Goal: Task Accomplishment & Management: Complete application form

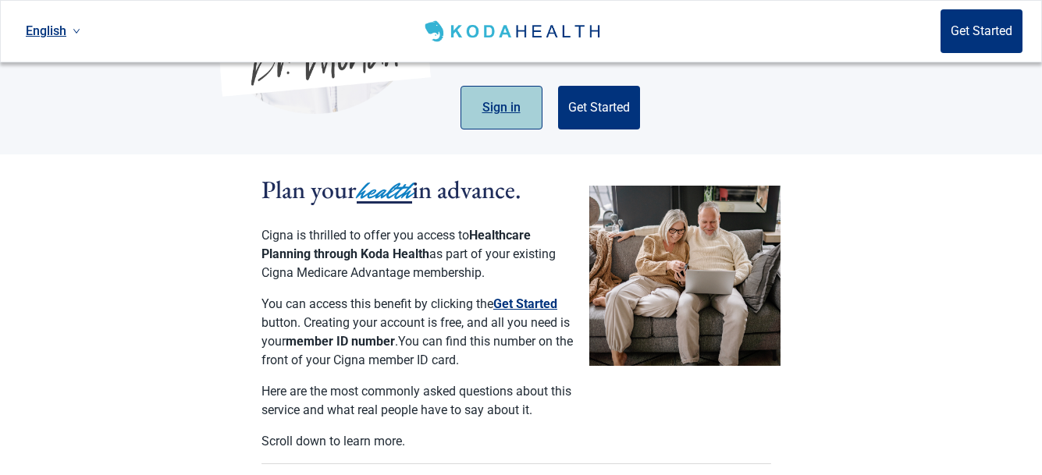
scroll to position [241, 0]
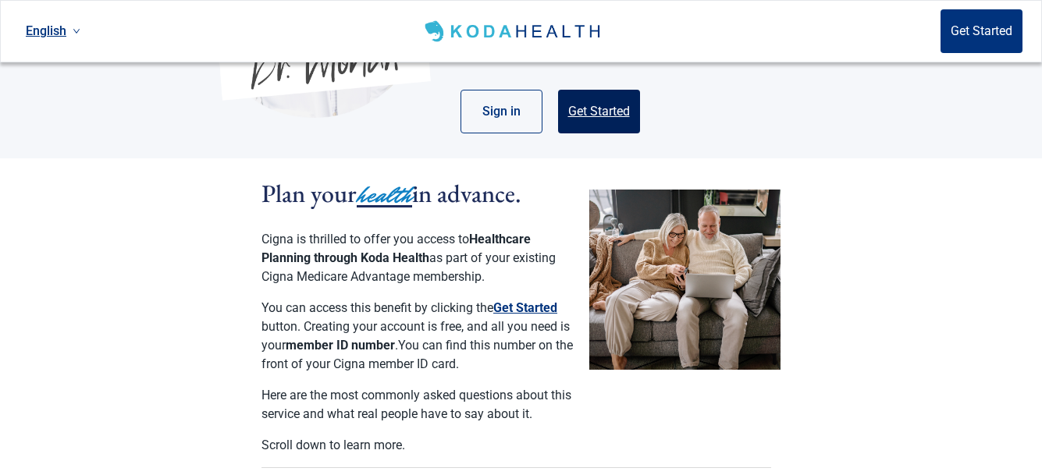
click at [595, 93] on button "Get Started" at bounding box center [599, 112] width 82 height 44
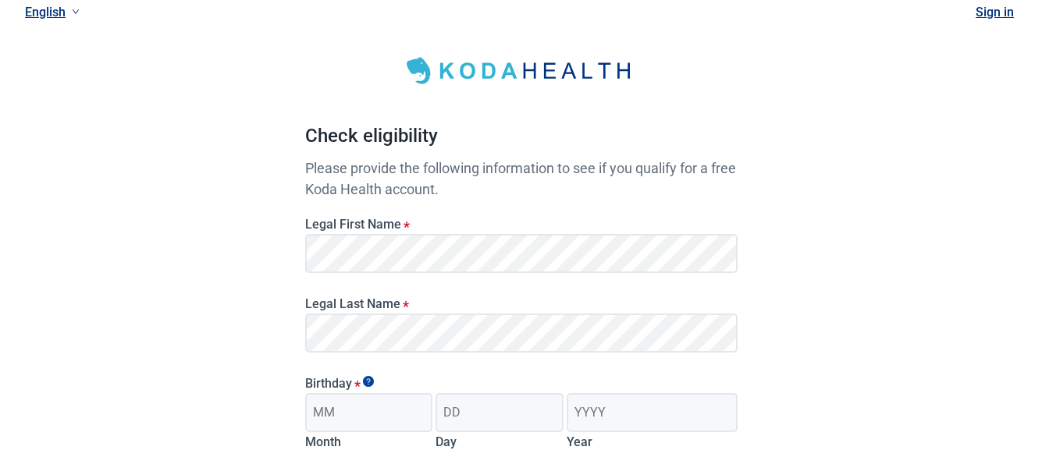
scroll to position [12, 0]
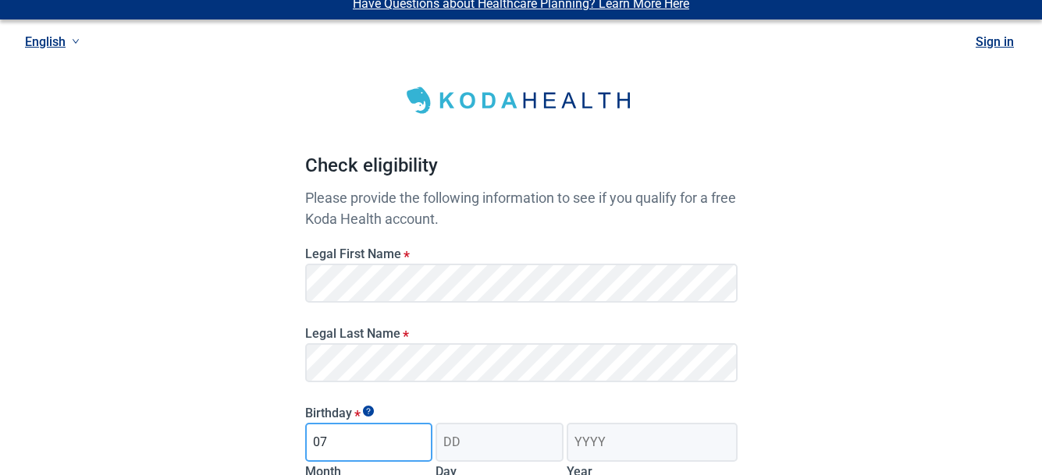
type input "07"
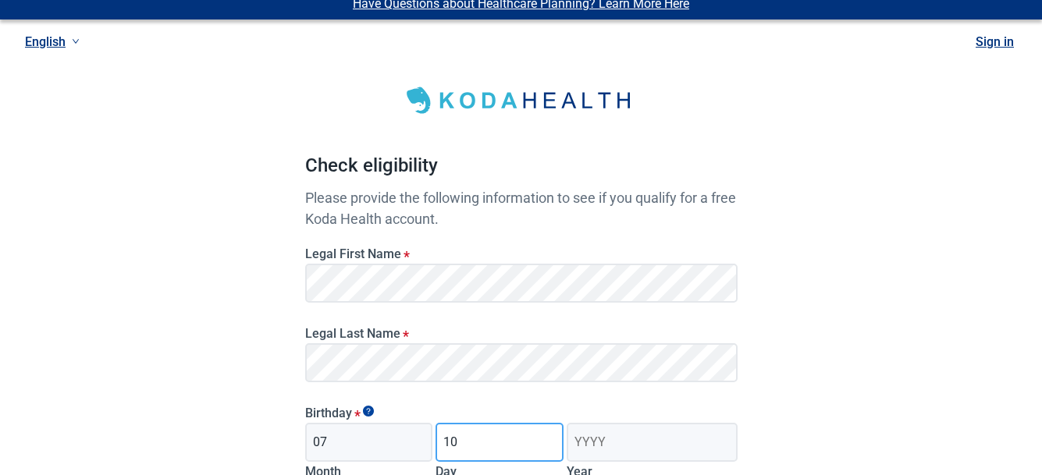
type input "10"
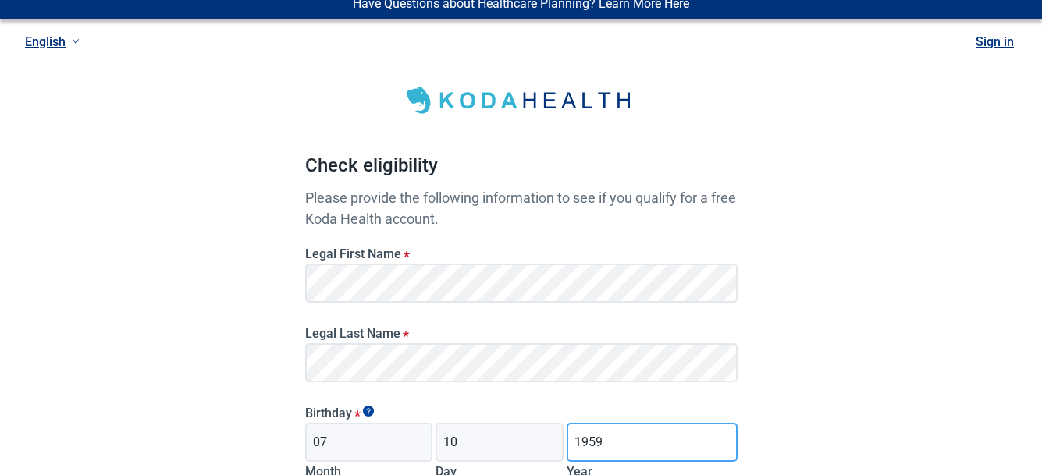
type input "1959"
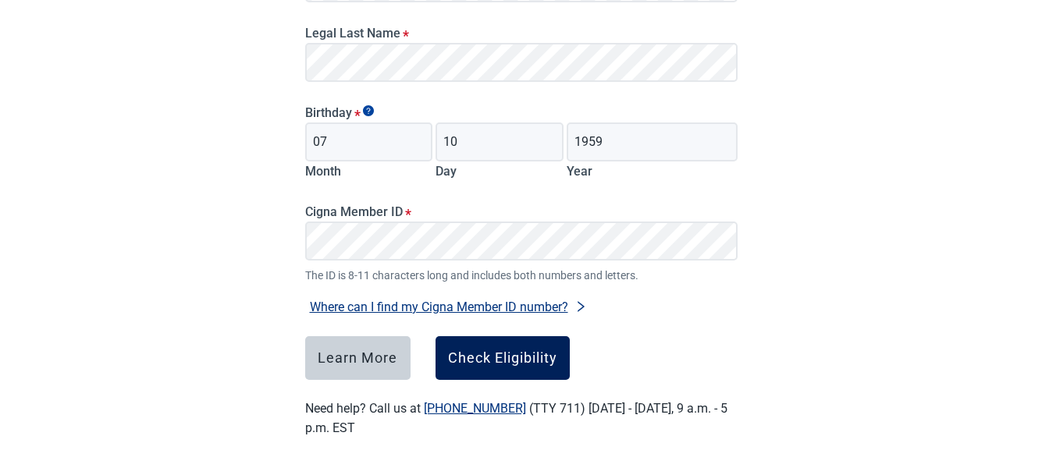
click at [489, 360] on div "Check Eligibility" at bounding box center [502, 358] width 109 height 16
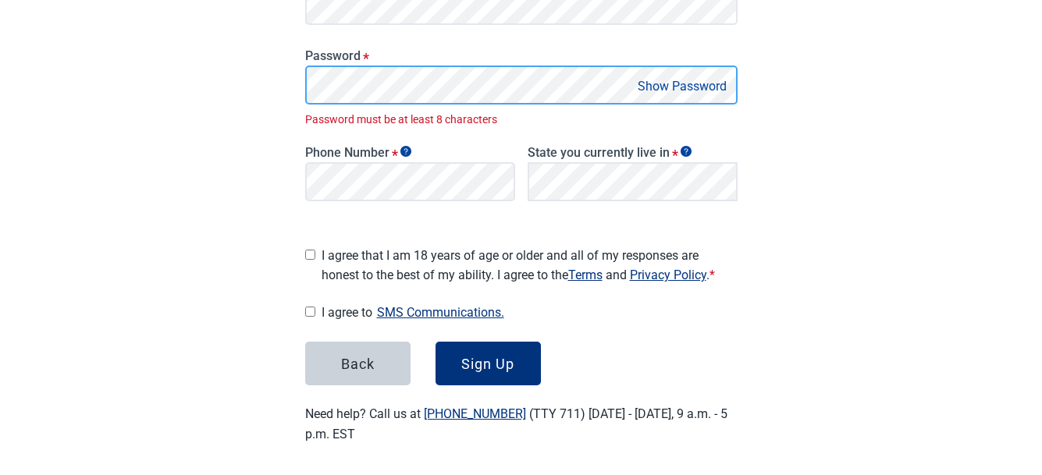
scroll to position [341, 0]
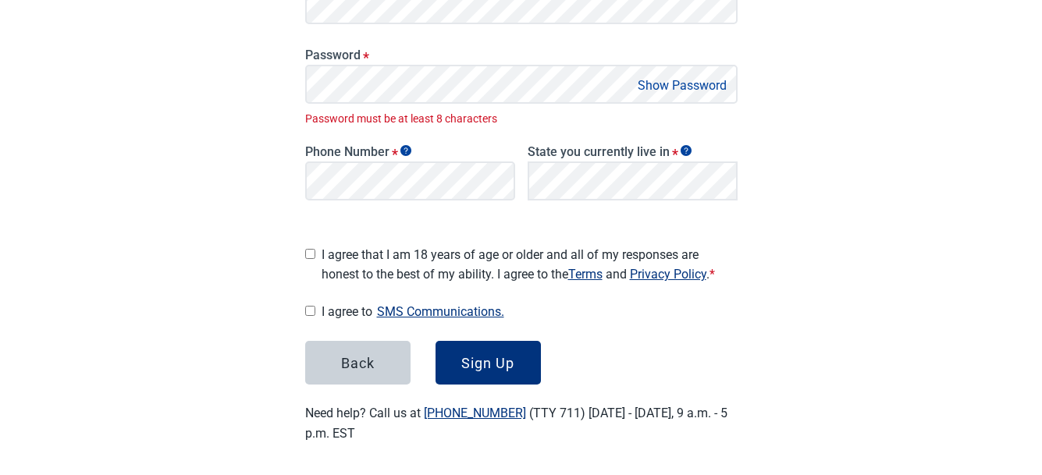
click at [694, 87] on button "Show Password" at bounding box center [682, 85] width 98 height 21
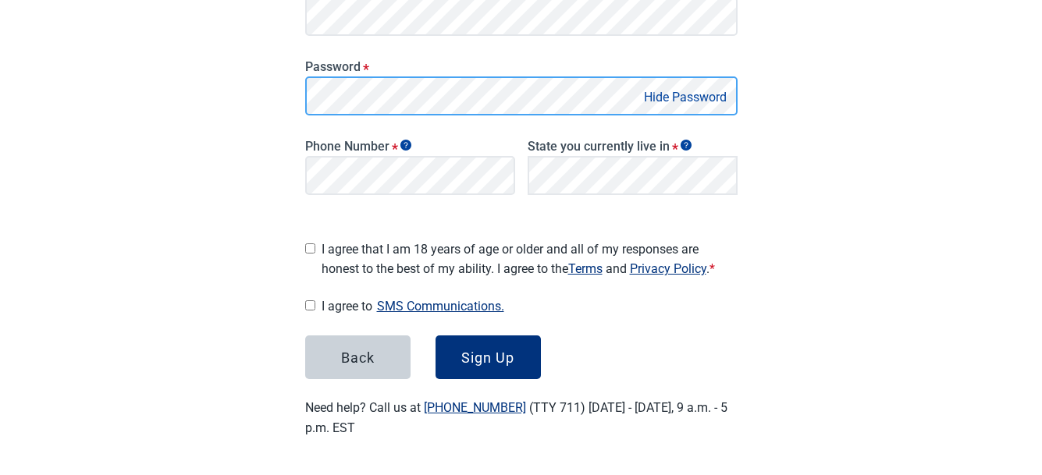
scroll to position [324, 0]
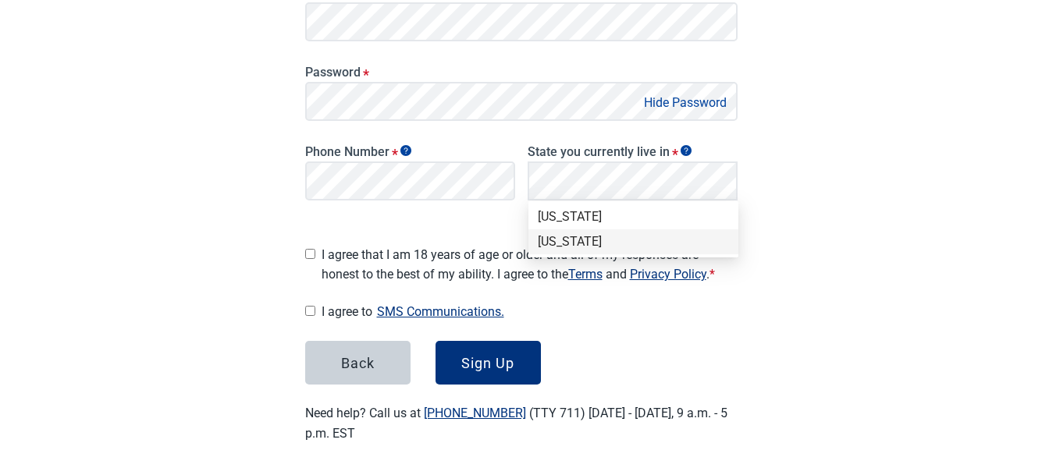
click at [560, 240] on div "[US_STATE]" at bounding box center [633, 241] width 191 height 17
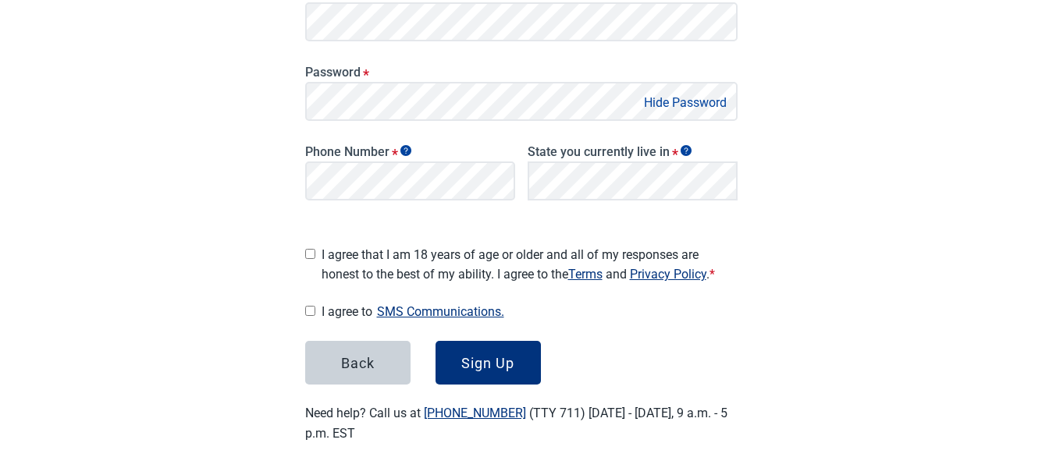
click at [311, 252] on input "I agree that I am 18 years of age or older and all of my responses are honest t…" at bounding box center [310, 254] width 10 height 10
checkbox input "true"
click at [307, 306] on input "I agree to SMS Communications." at bounding box center [310, 311] width 10 height 10
checkbox input "true"
click at [495, 359] on div "Sign Up" at bounding box center [487, 363] width 53 height 16
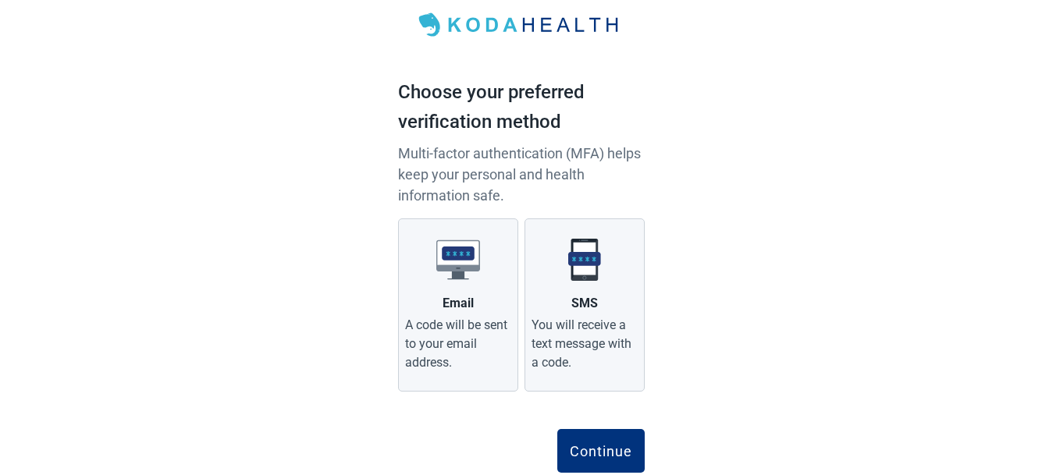
scroll to position [90, 0]
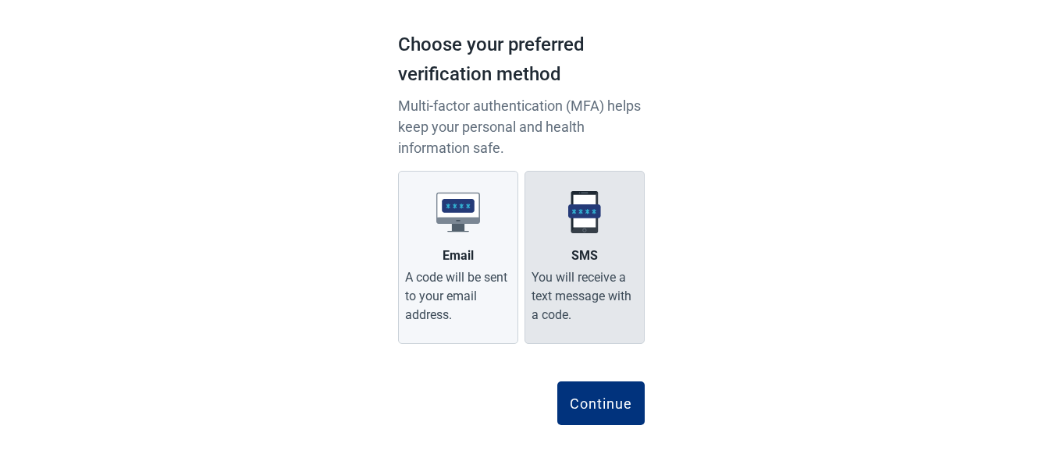
click at [552, 282] on div "You will receive a text message with a code." at bounding box center [584, 296] width 106 height 56
click at [0, 0] on input "SMS You will receive a text message with a code." at bounding box center [0, 0] width 0 height 0
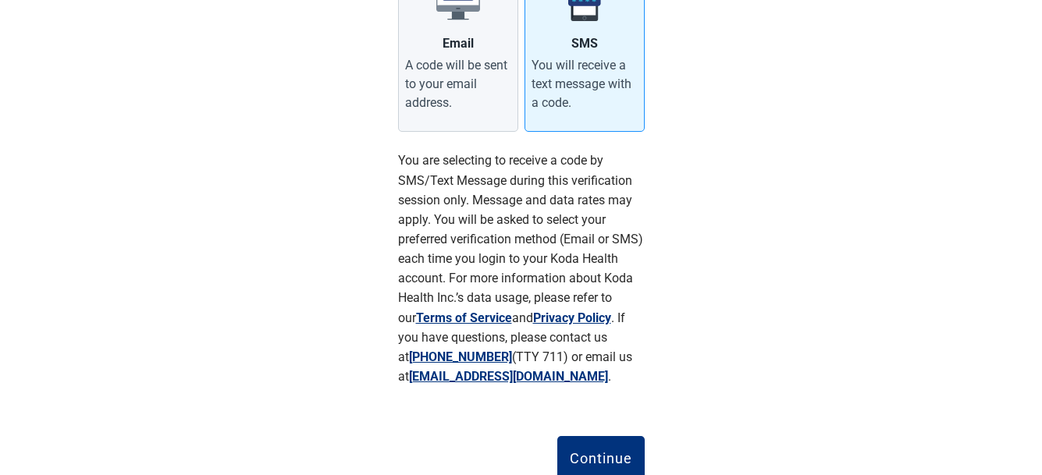
scroll to position [357, 0]
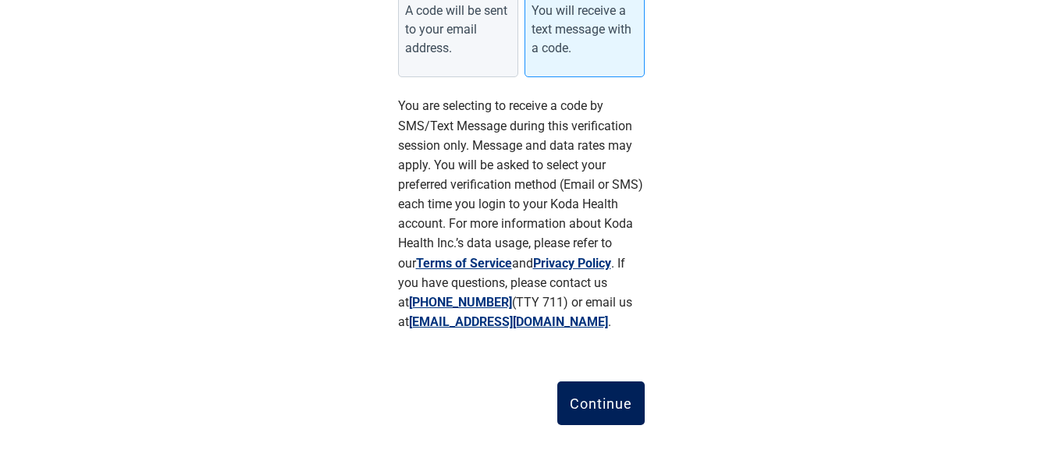
click at [610, 407] on div "Continue" at bounding box center [601, 404] width 62 height 16
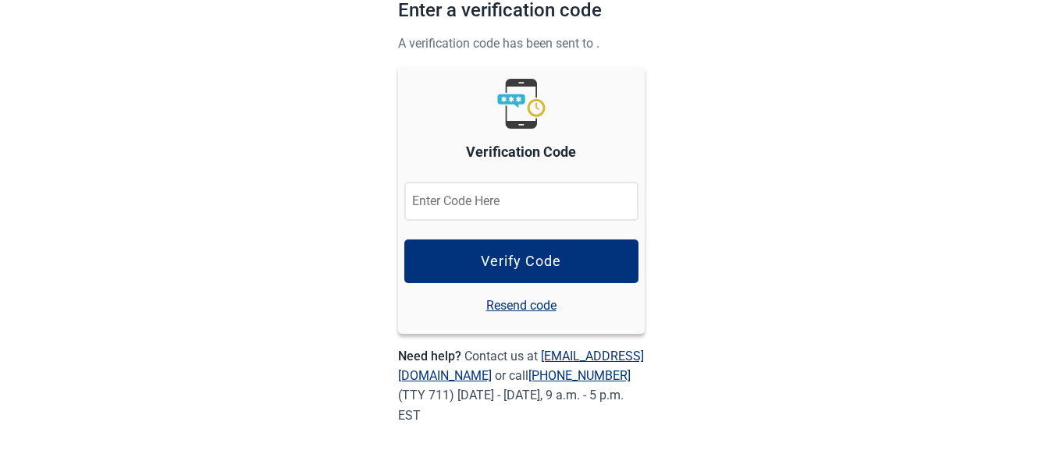
scroll to position [123, 0]
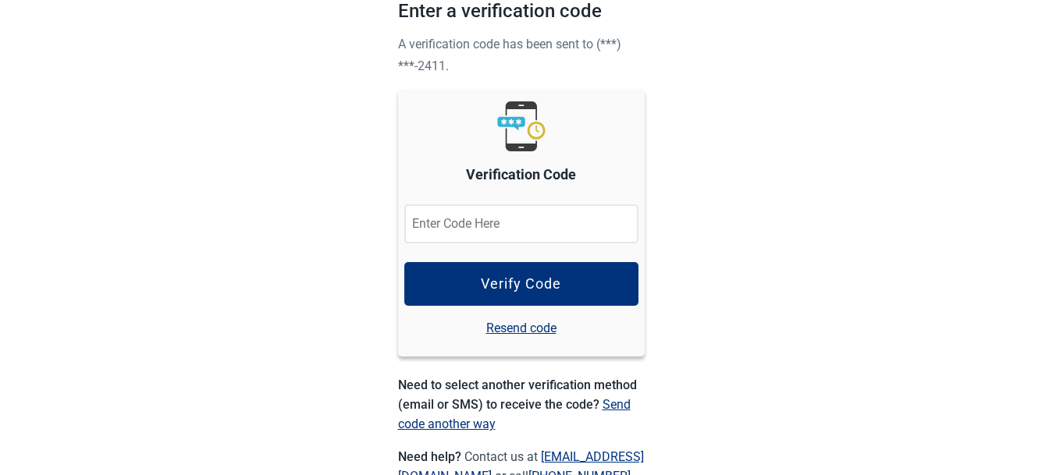
click at [575, 225] on input "Verification Code" at bounding box center [521, 223] width 234 height 39
click at [598, 226] on input "Verification Code" at bounding box center [521, 223] width 234 height 39
type input "541608"
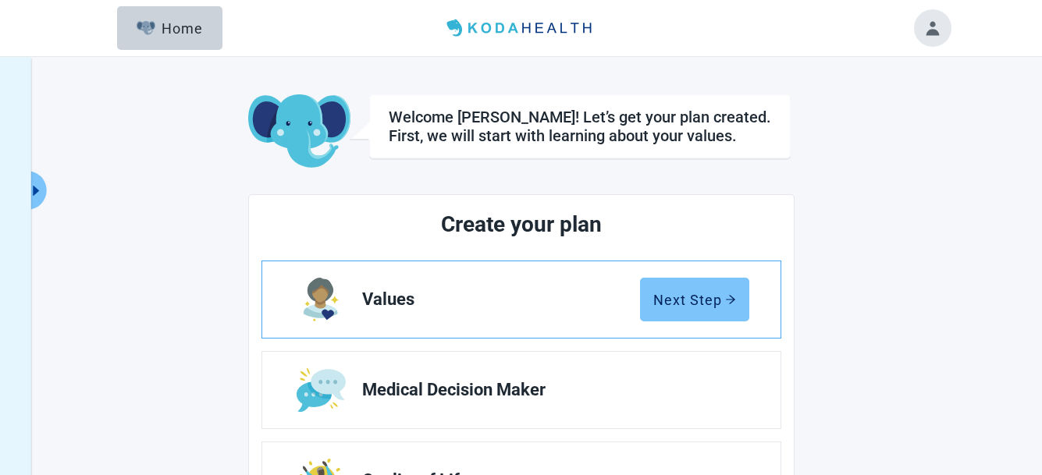
click at [687, 302] on div "Next Step" at bounding box center [694, 300] width 83 height 16
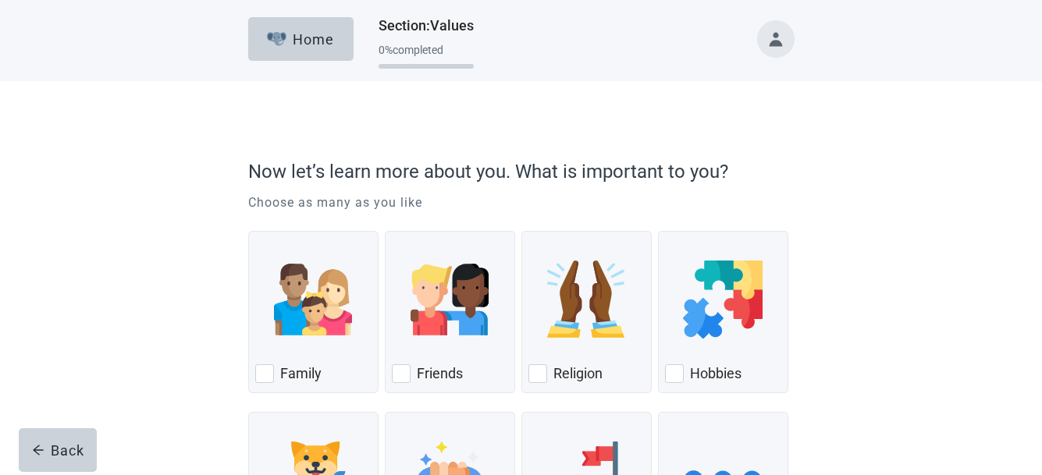
click at [772, 43] on button "Toggle account menu" at bounding box center [775, 38] width 37 height 37
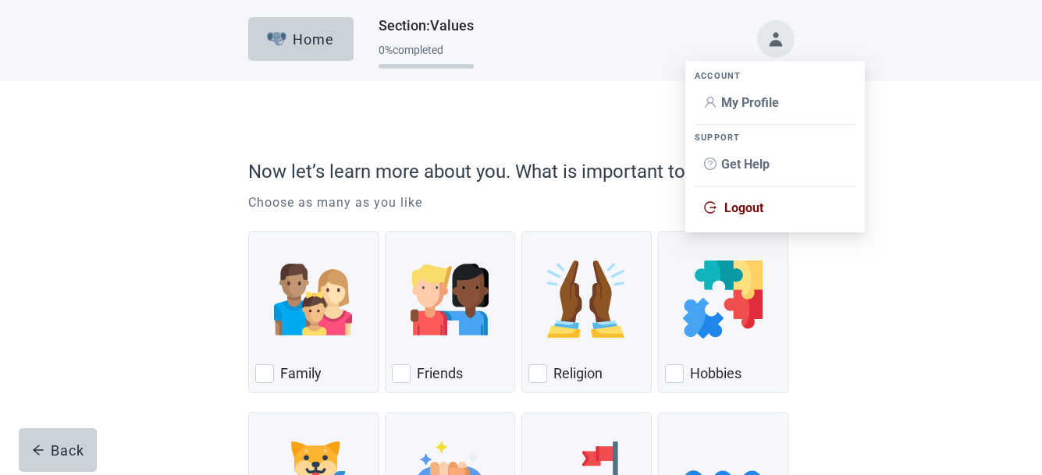
click at [750, 104] on span "My Profile" at bounding box center [750, 102] width 58 height 15
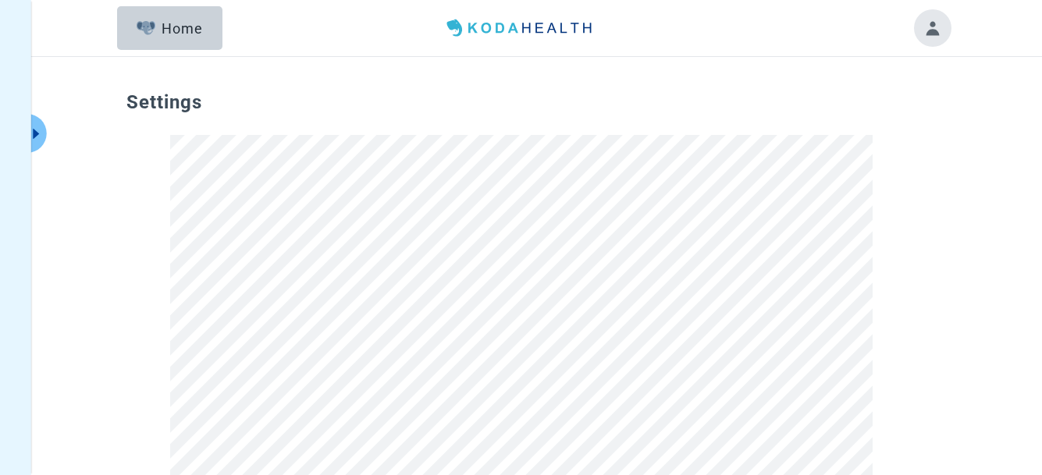
click at [929, 29] on button "Toggle account menu" at bounding box center [932, 27] width 37 height 37
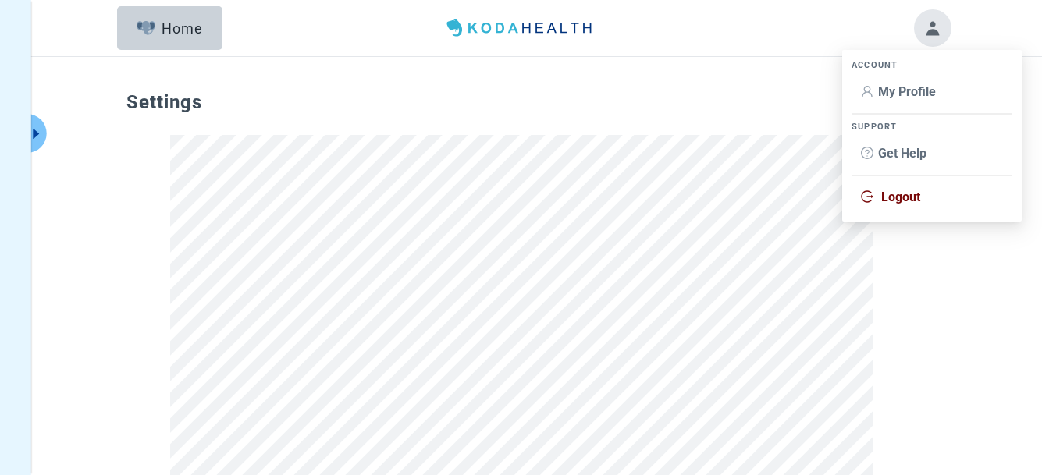
click at [889, 197] on span "Logout" at bounding box center [900, 197] width 39 height 15
